Goal: Task Accomplishment & Management: Use online tool/utility

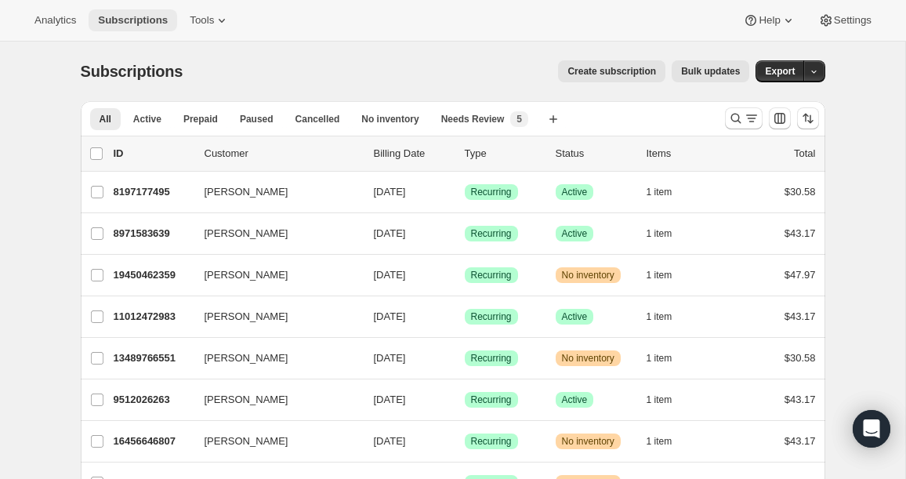
click at [168, 17] on span "Subscriptions" at bounding box center [133, 20] width 70 height 13
click at [200, 25] on span "Tools" at bounding box center [202, 20] width 24 height 13
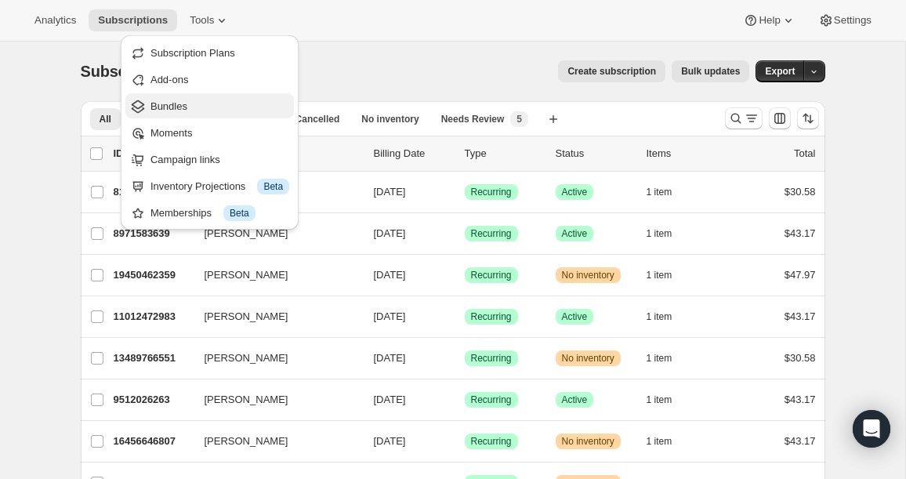
click at [201, 113] on span "Bundles" at bounding box center [220, 107] width 139 height 16
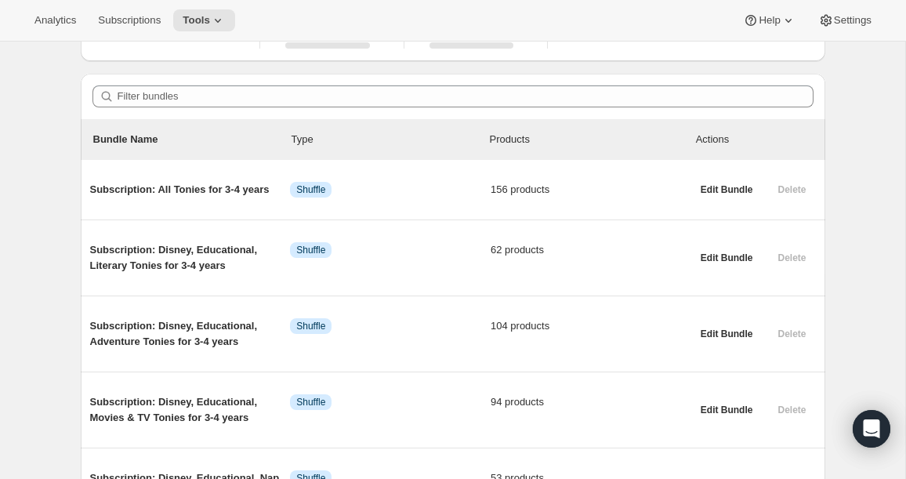
scroll to position [121, 0]
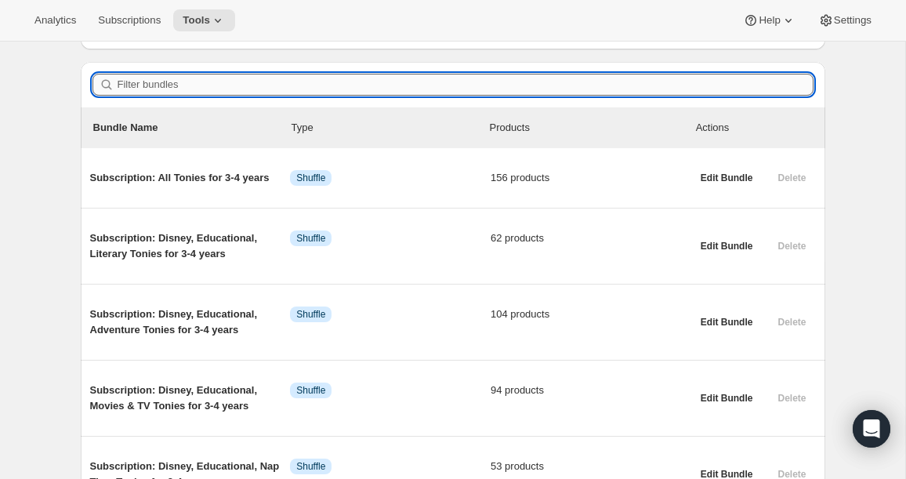
click at [296, 75] on input "Filter bundles" at bounding box center [466, 85] width 696 height 22
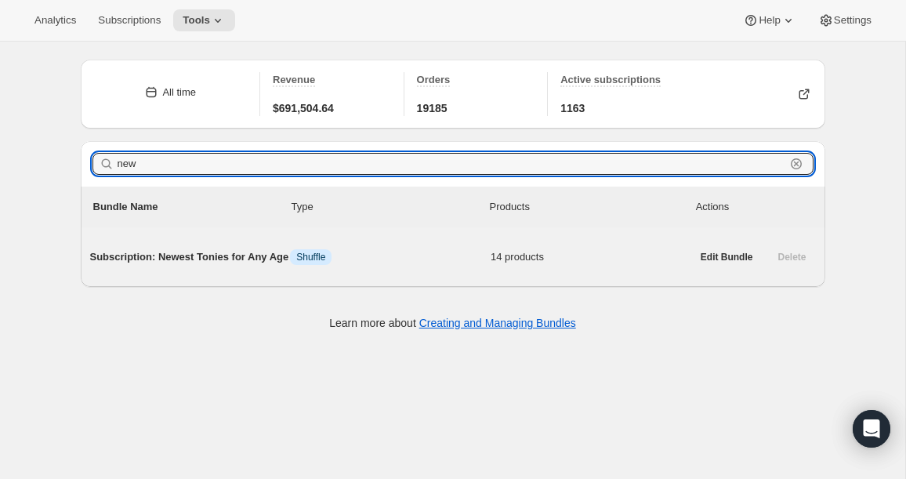
type input "new"
click at [194, 258] on span "Subscription: Newest Tonies for Any Age" at bounding box center [190, 257] width 201 height 16
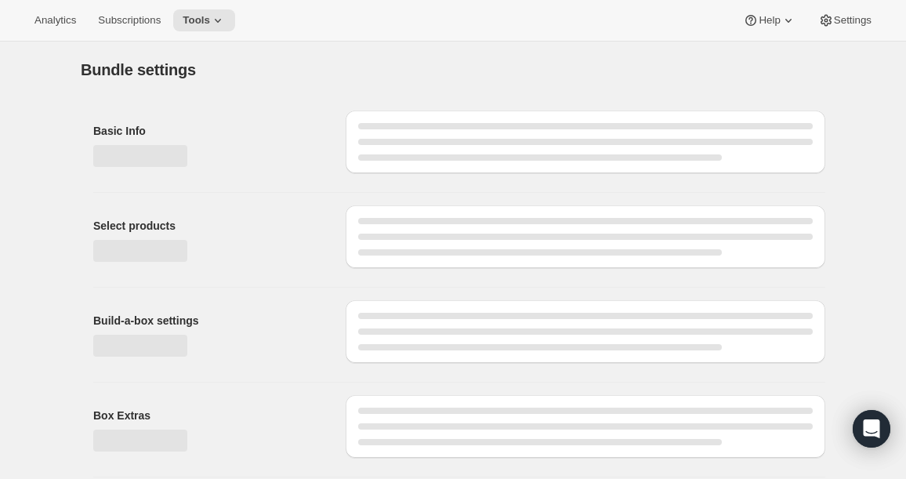
type input "Subscription: Newest Tonies for Any Age"
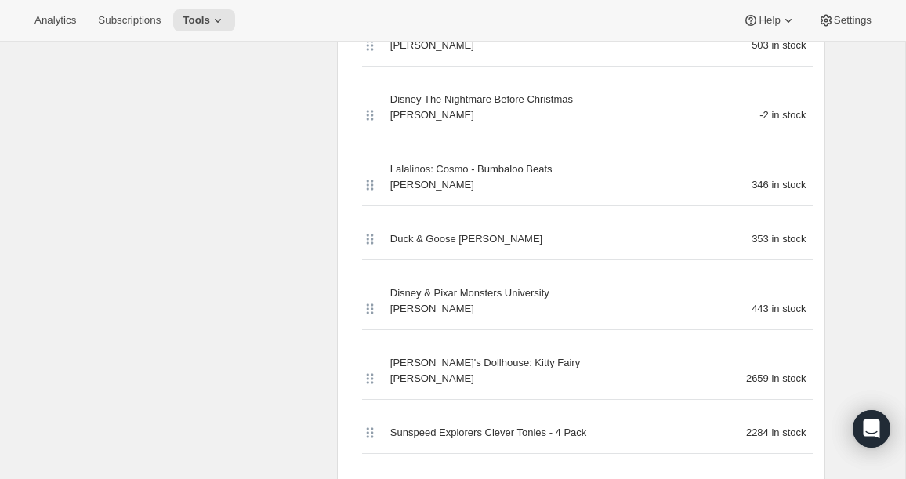
scroll to position [941, 0]
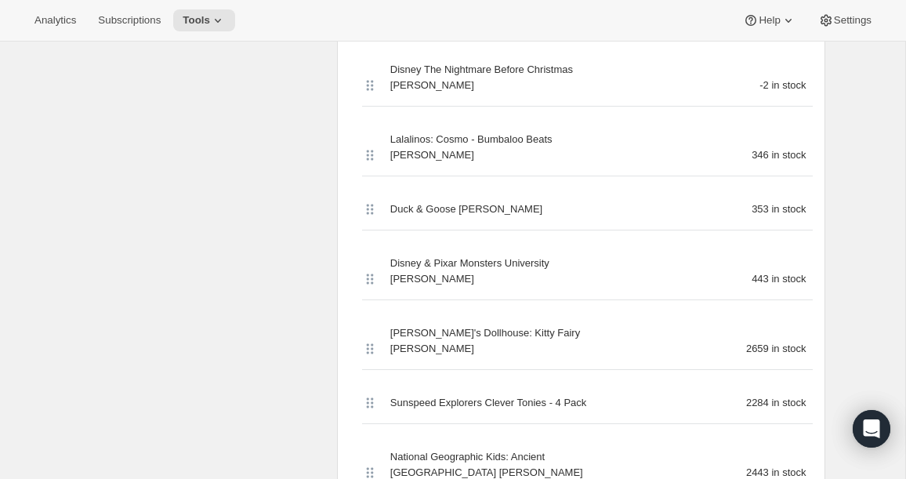
scroll to position [1032, 0]
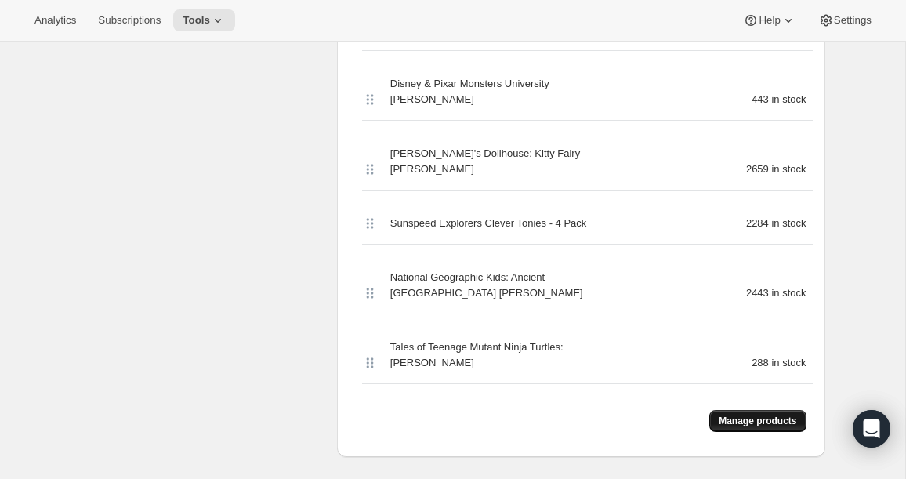
click at [774, 415] on span "Manage products" at bounding box center [758, 421] width 78 height 13
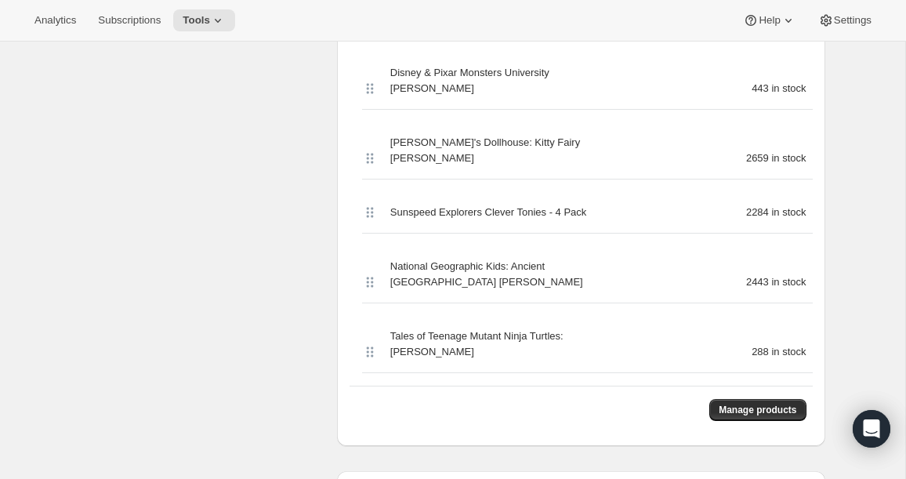
scroll to position [1012, 0]
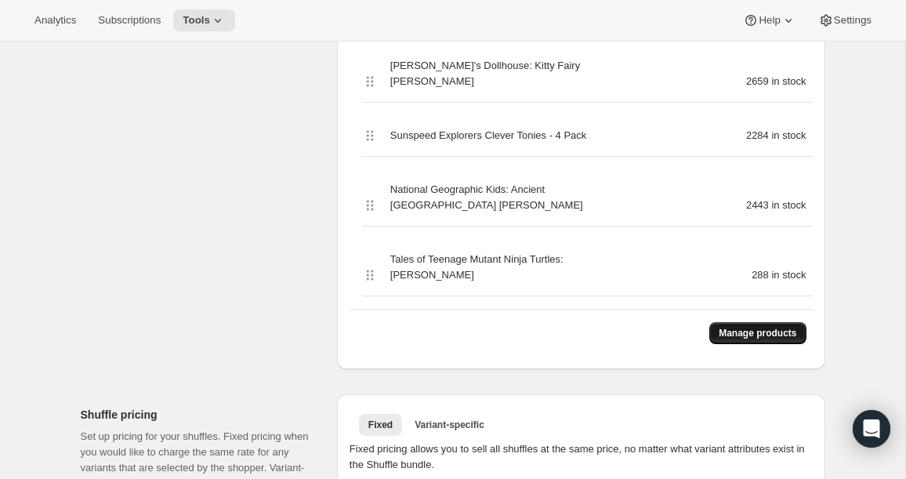
click at [737, 327] on span "Manage products" at bounding box center [758, 333] width 78 height 13
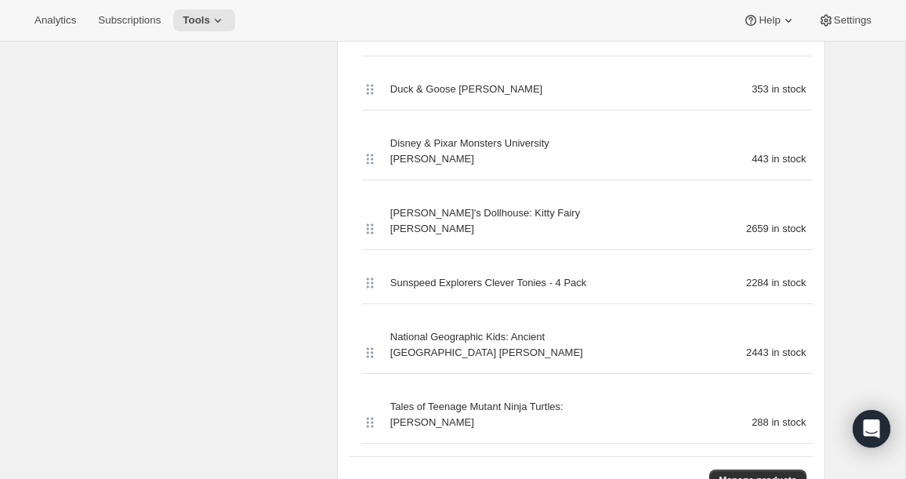
scroll to position [703, 0]
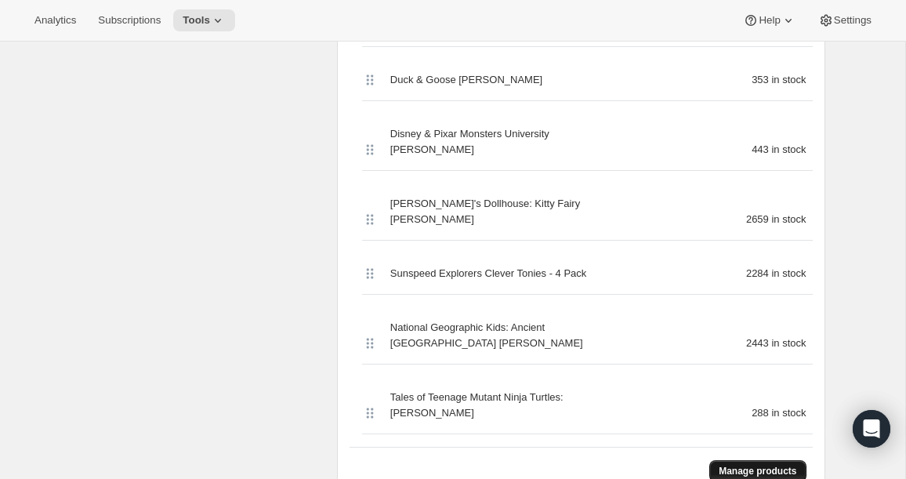
click at [779, 465] on span "Manage products" at bounding box center [758, 471] width 78 height 13
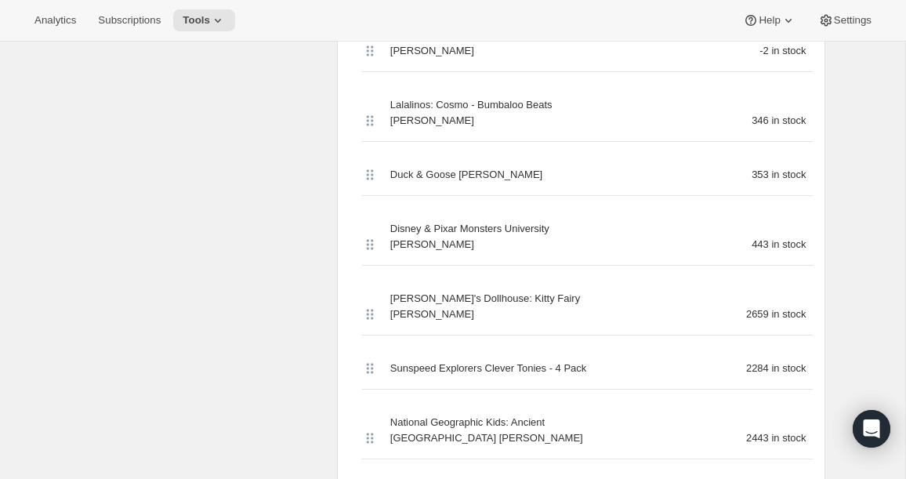
scroll to position [863, 0]
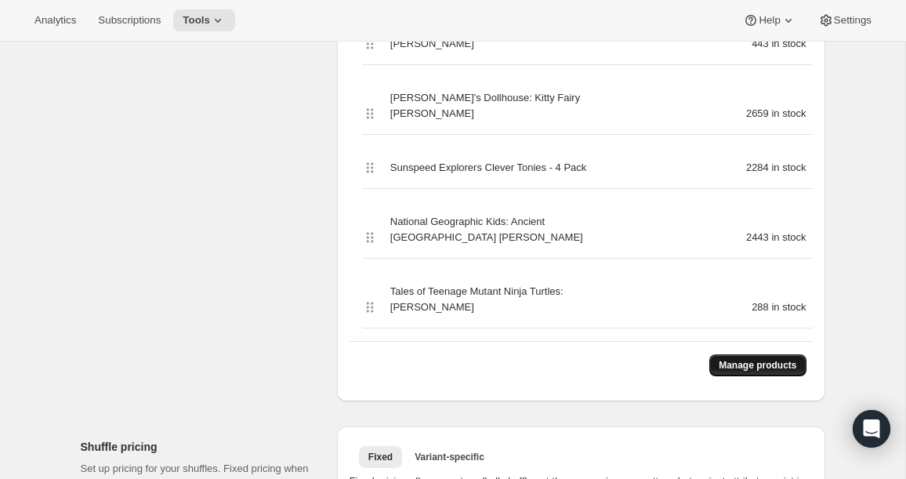
click at [737, 359] on span "Manage products" at bounding box center [758, 365] width 78 height 13
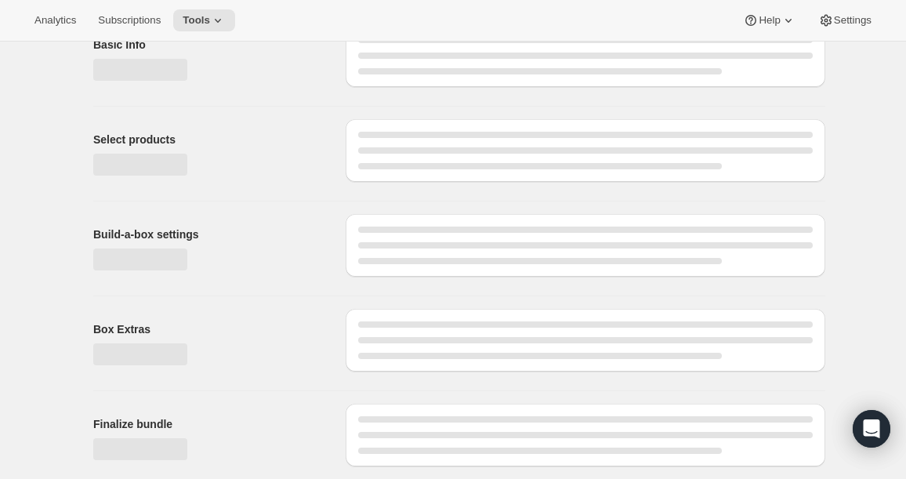
scroll to position [607, 0]
